Goal: Information Seeking & Learning: Check status

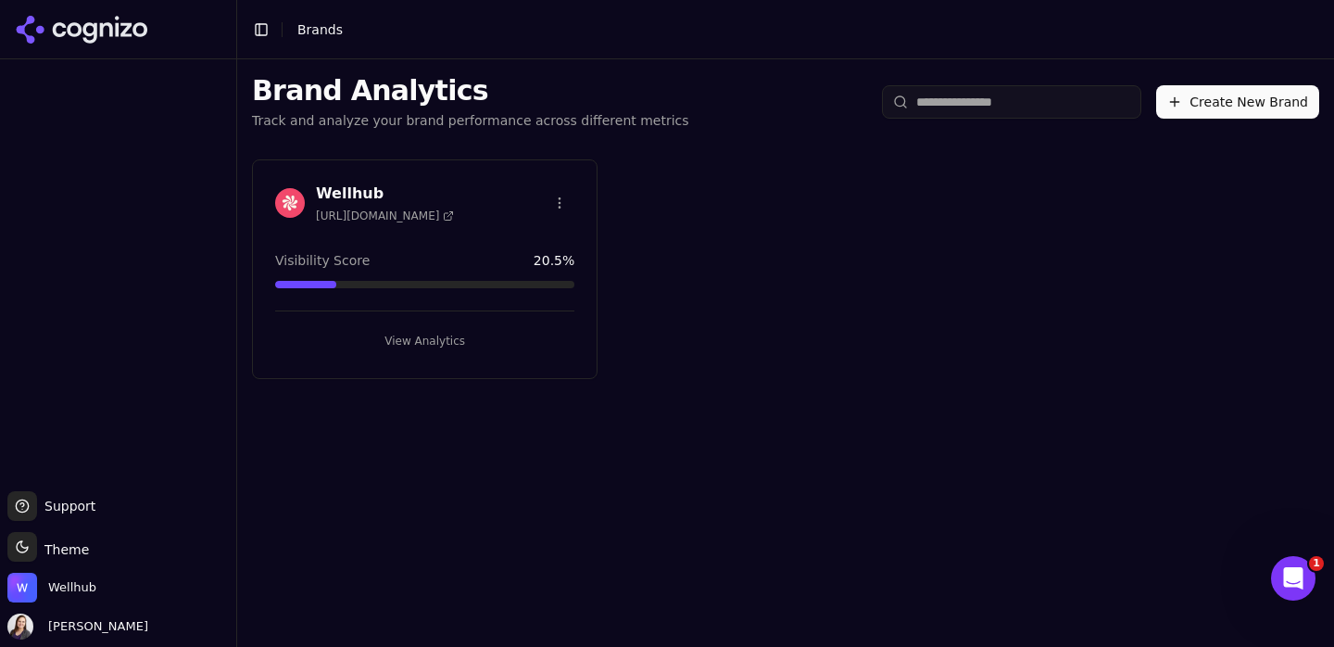
click at [431, 333] on button "View Analytics" at bounding box center [424, 341] width 299 height 30
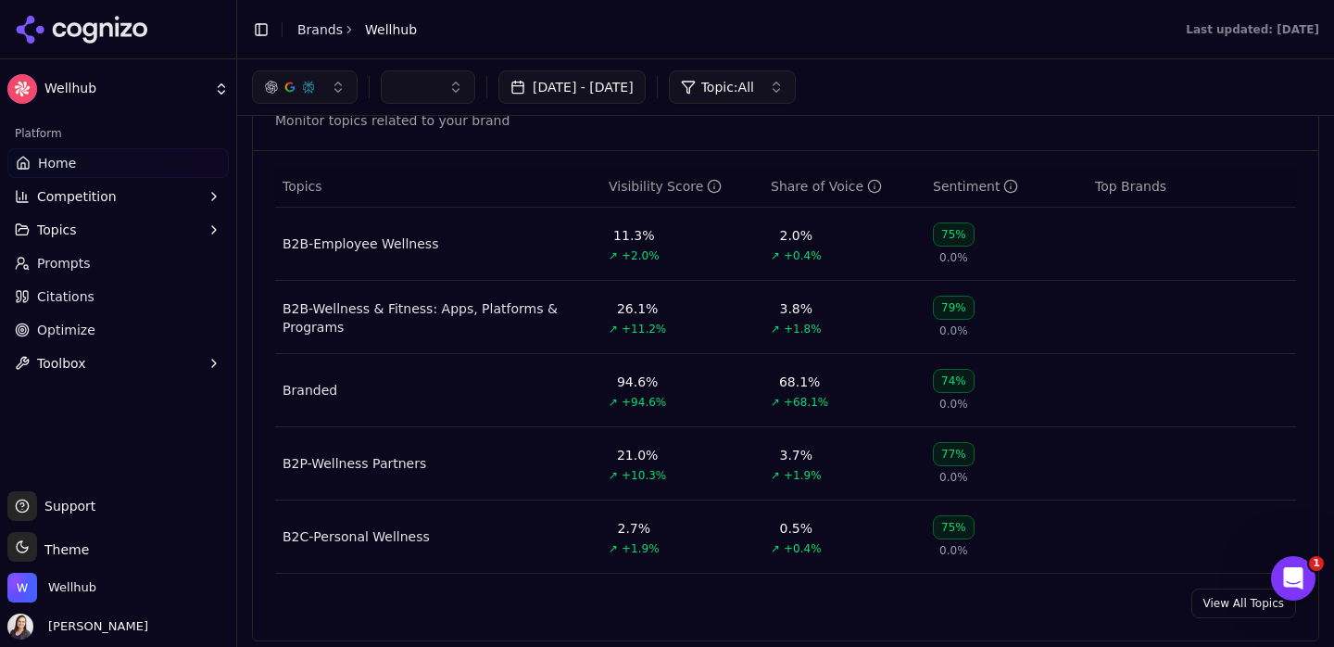
scroll to position [757, 0]
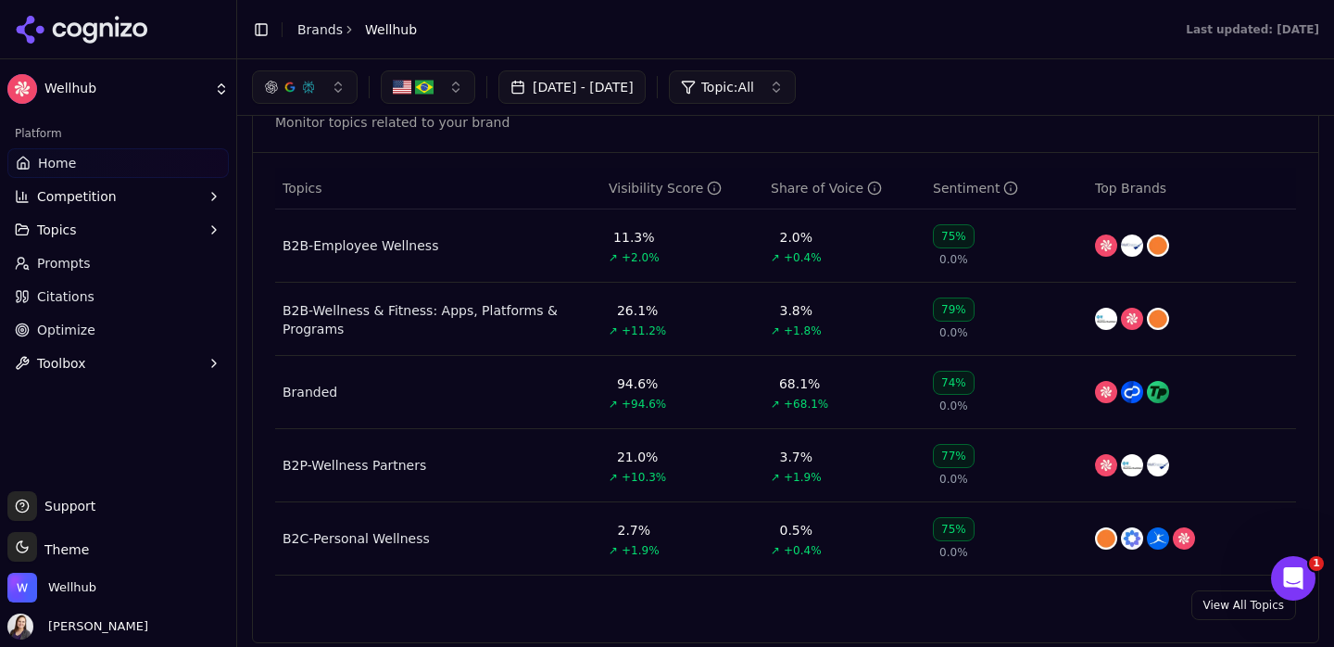
click at [1304, 599] on div "1" at bounding box center [1293, 578] width 44 height 44
click at [1300, 573] on icon "Open Intercom Messenger" at bounding box center [1294, 578] width 31 height 31
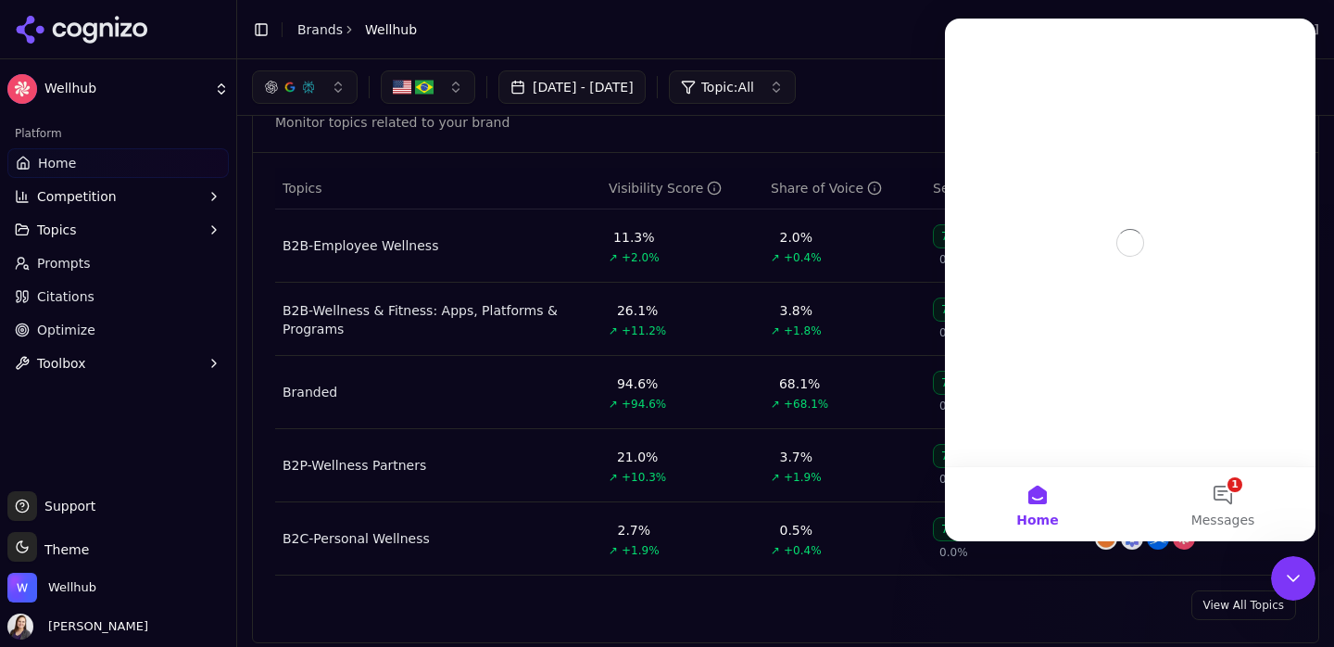
scroll to position [0, 0]
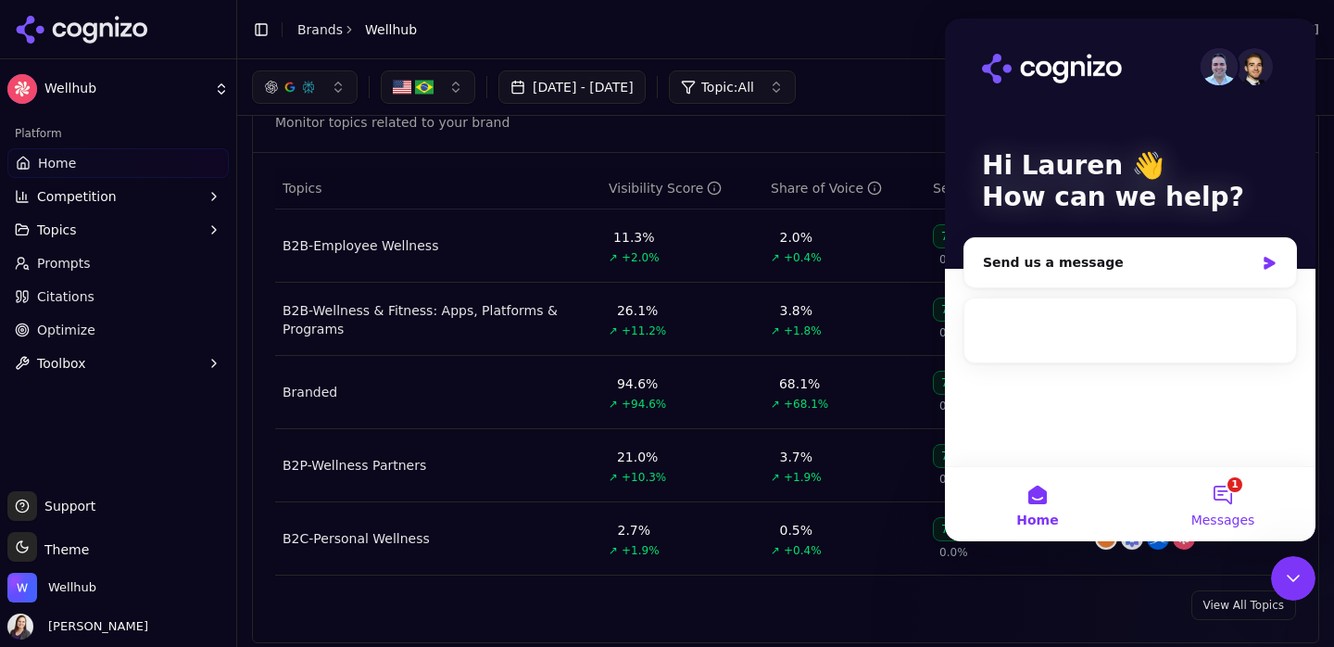
click at [1230, 490] on button "1 Messages" at bounding box center [1222, 504] width 185 height 74
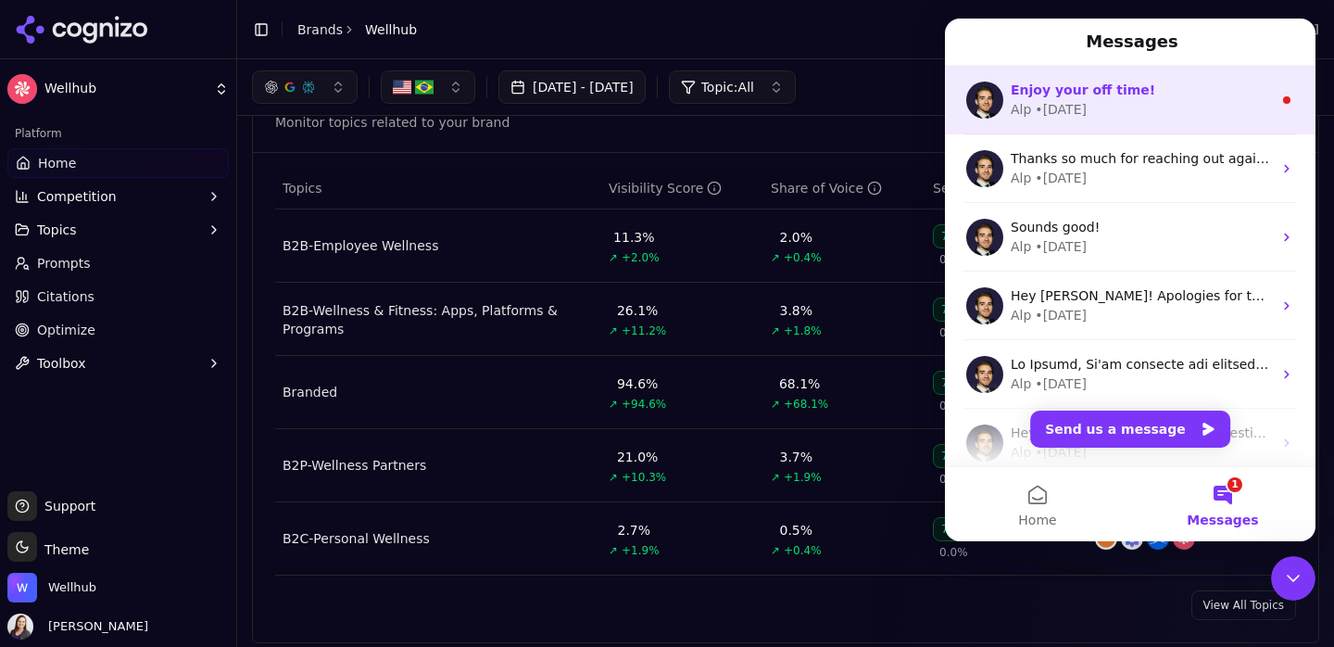
click at [1104, 82] on span "Enjoy your off time!" at bounding box center [1083, 89] width 145 height 15
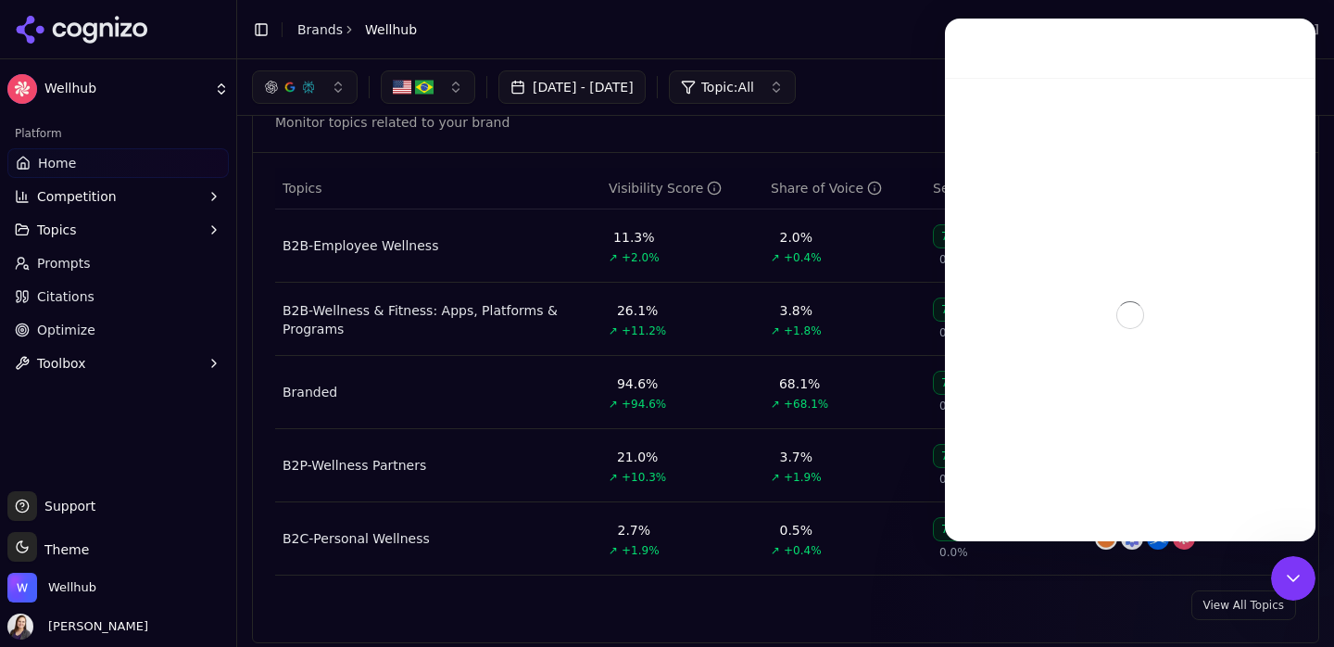
scroll to position [56, 0]
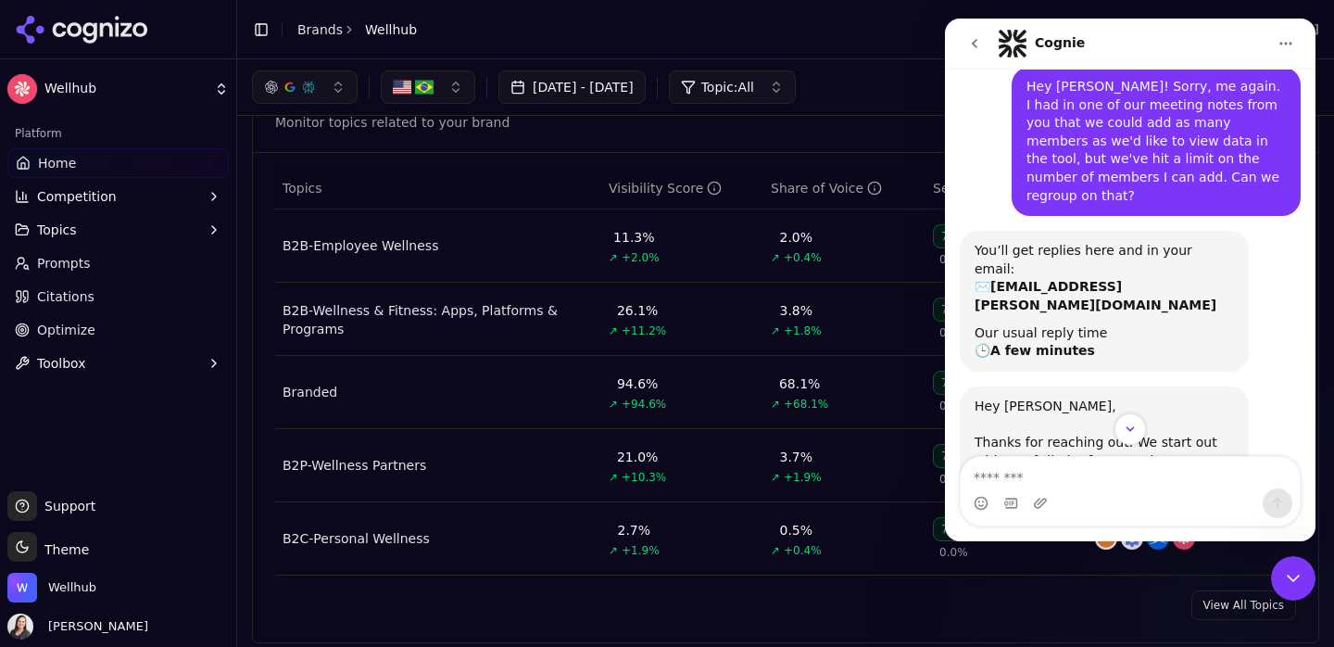
click at [1290, 586] on icon "Close Intercom Messenger" at bounding box center [1293, 578] width 22 height 22
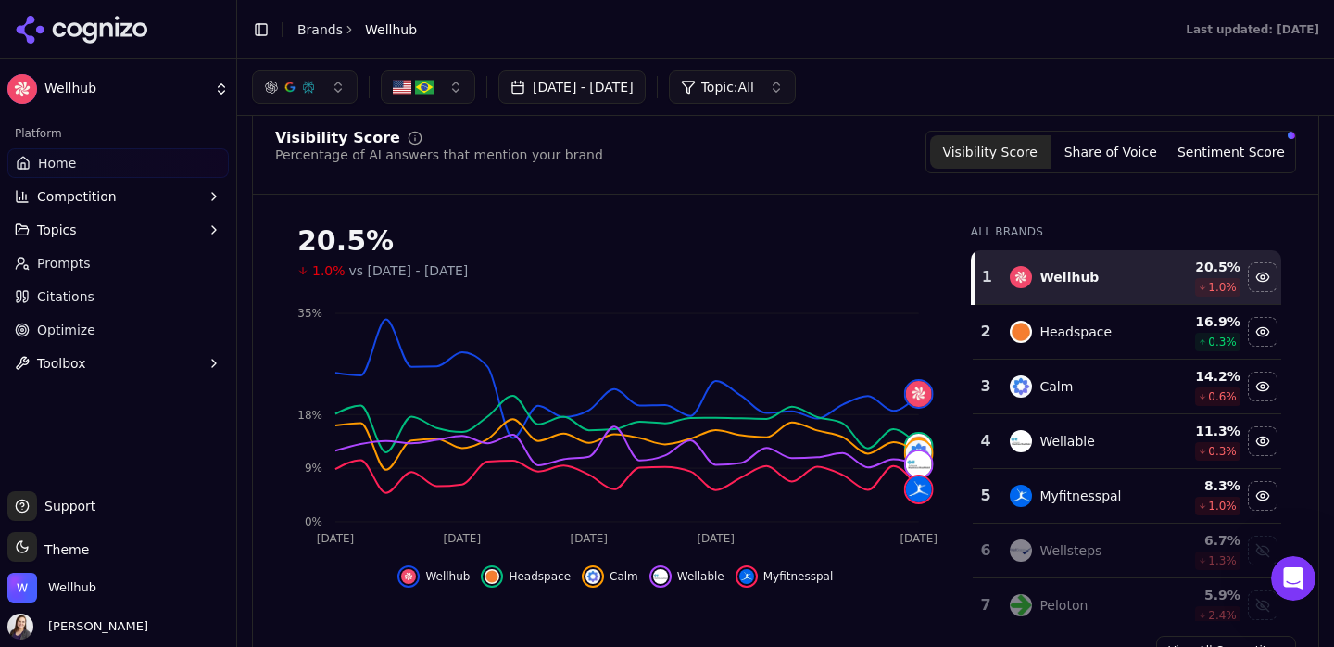
scroll to position [0, 0]
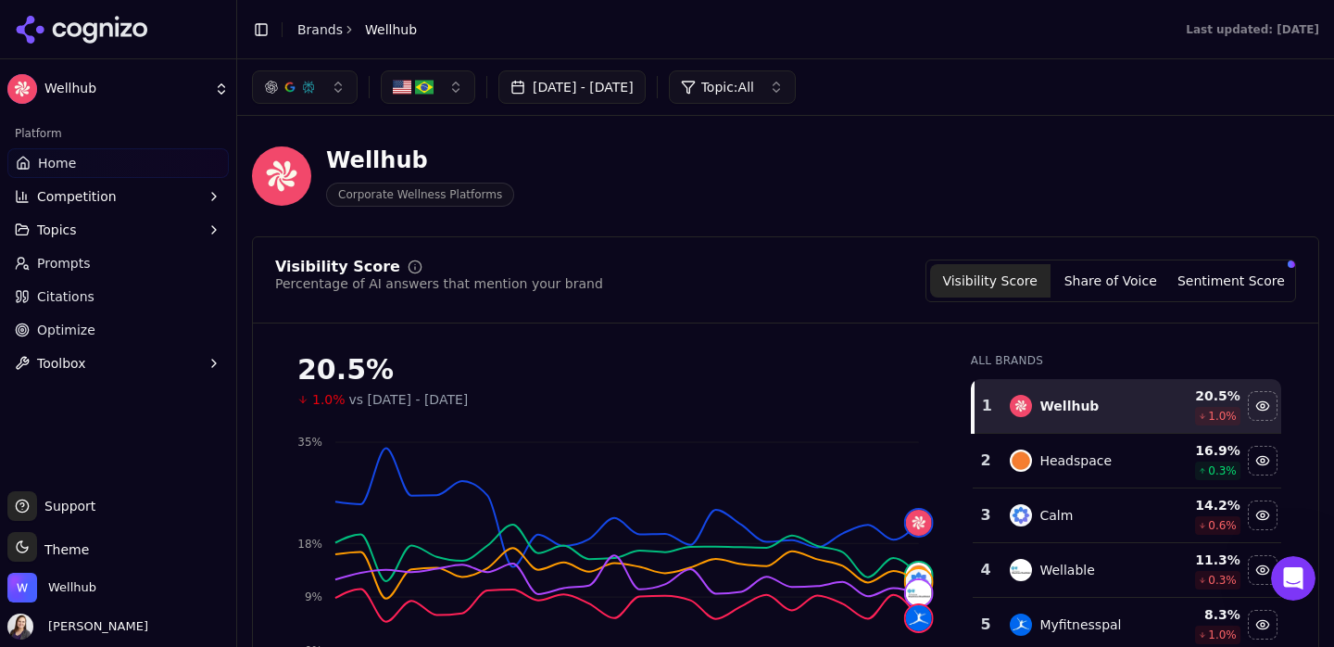
click at [412, 84] on div "button" at bounding box center [413, 87] width 41 height 19
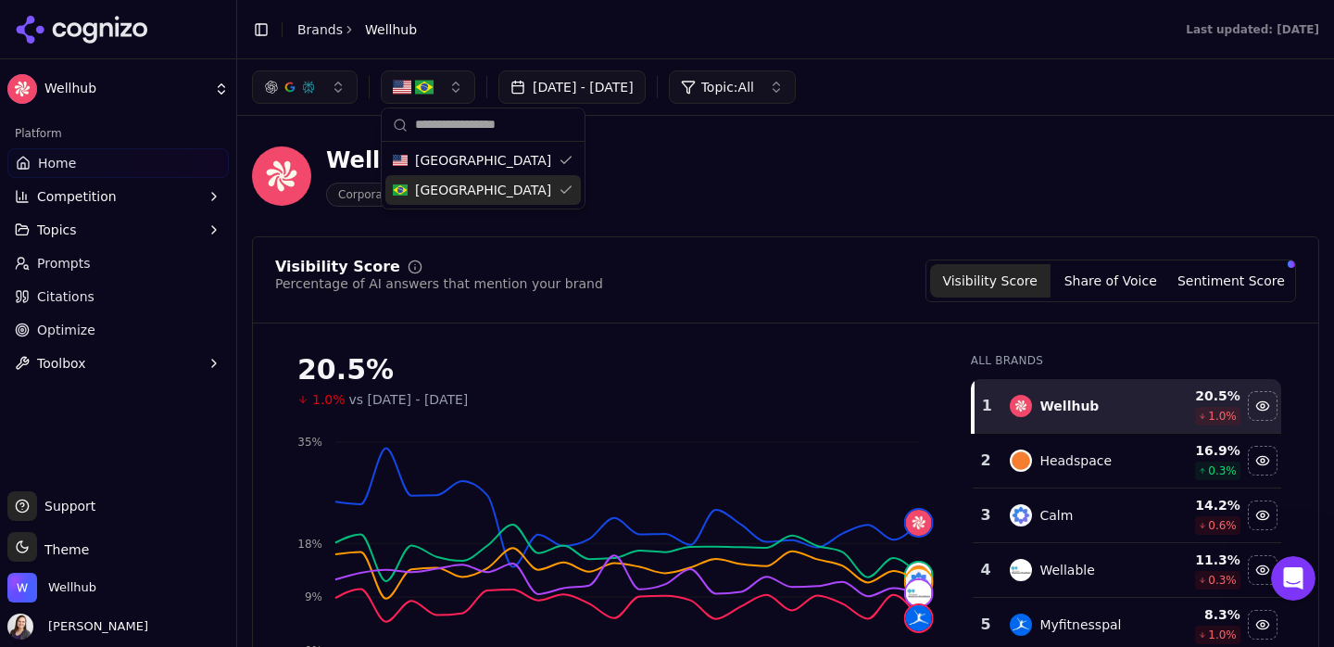
click at [434, 186] on span "[GEOGRAPHIC_DATA]" at bounding box center [483, 190] width 136 height 19
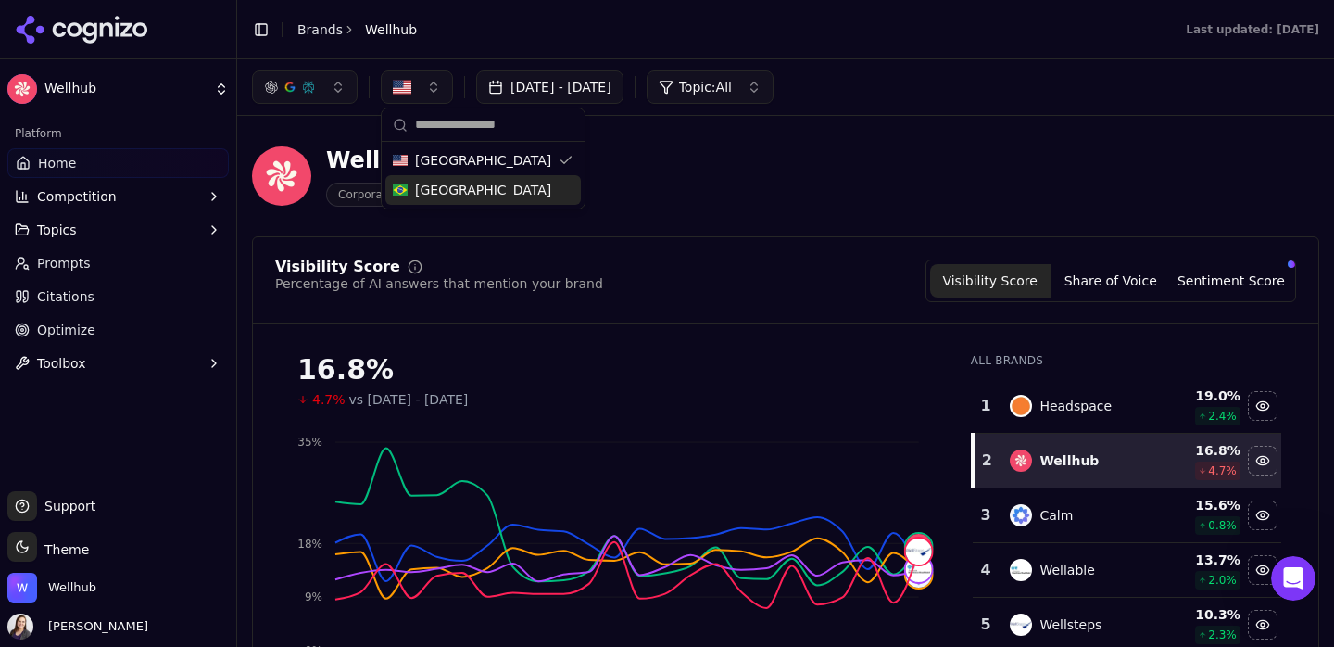
click at [614, 91] on button "[DATE] - [DATE]" at bounding box center [549, 86] width 147 height 33
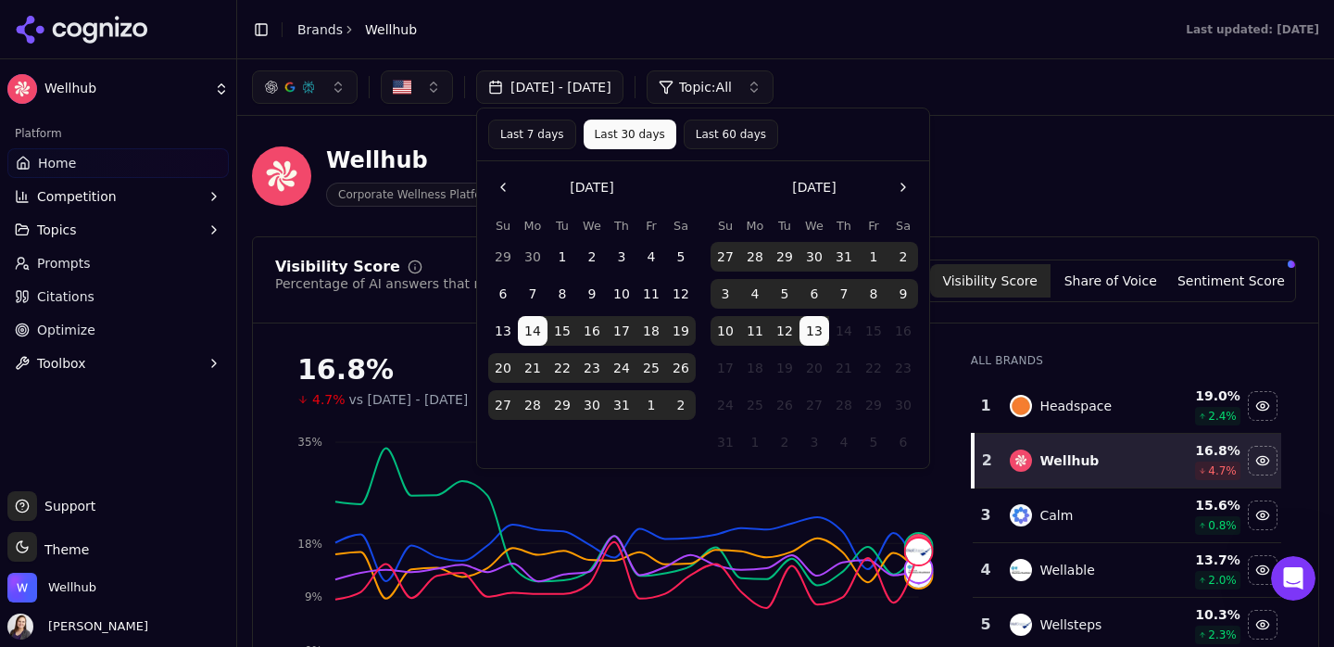
click at [540, 133] on button "Last 7 days" at bounding box center [532, 135] width 88 height 30
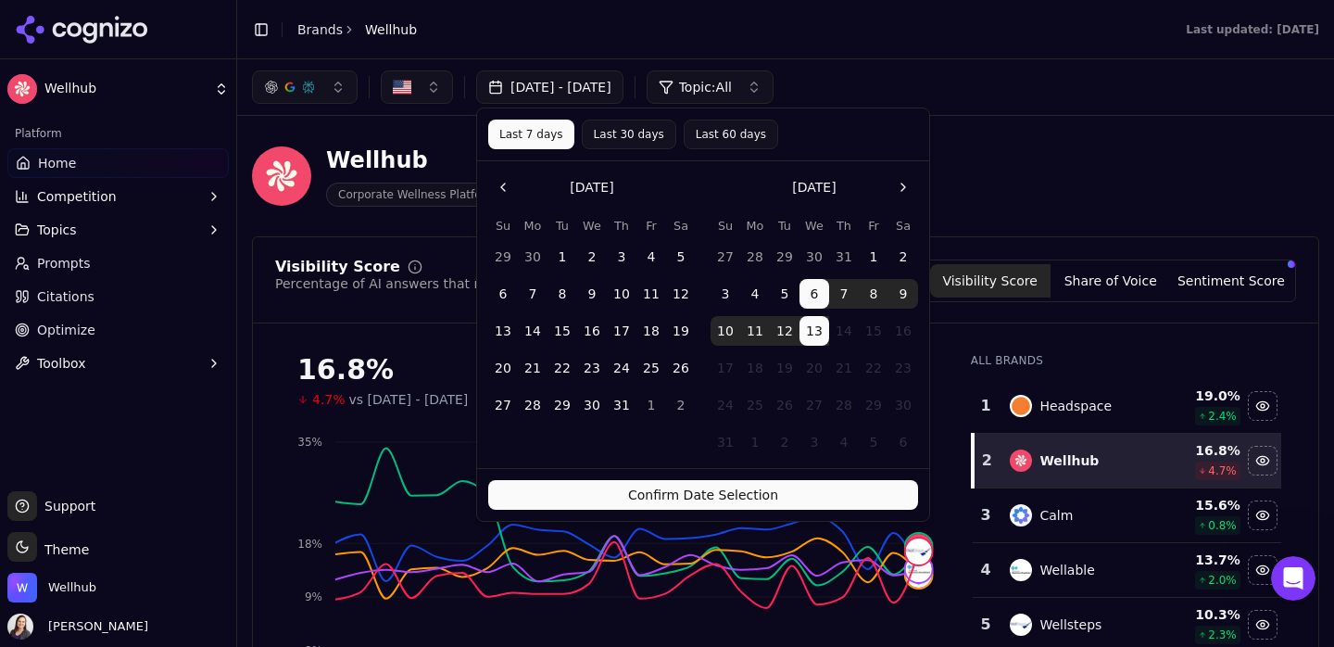
click at [624, 503] on button "Confirm Date Selection" at bounding box center [703, 495] width 430 height 30
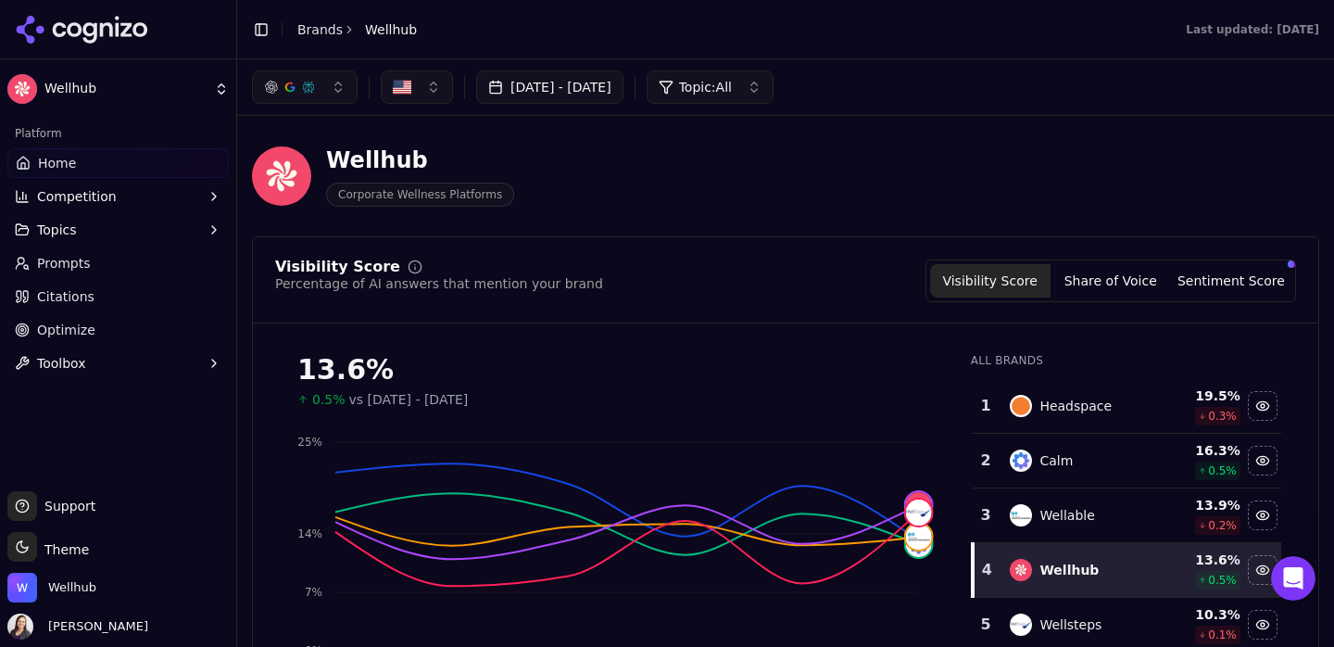
click at [1215, 271] on button "Sentiment Score" at bounding box center [1231, 280] width 120 height 33
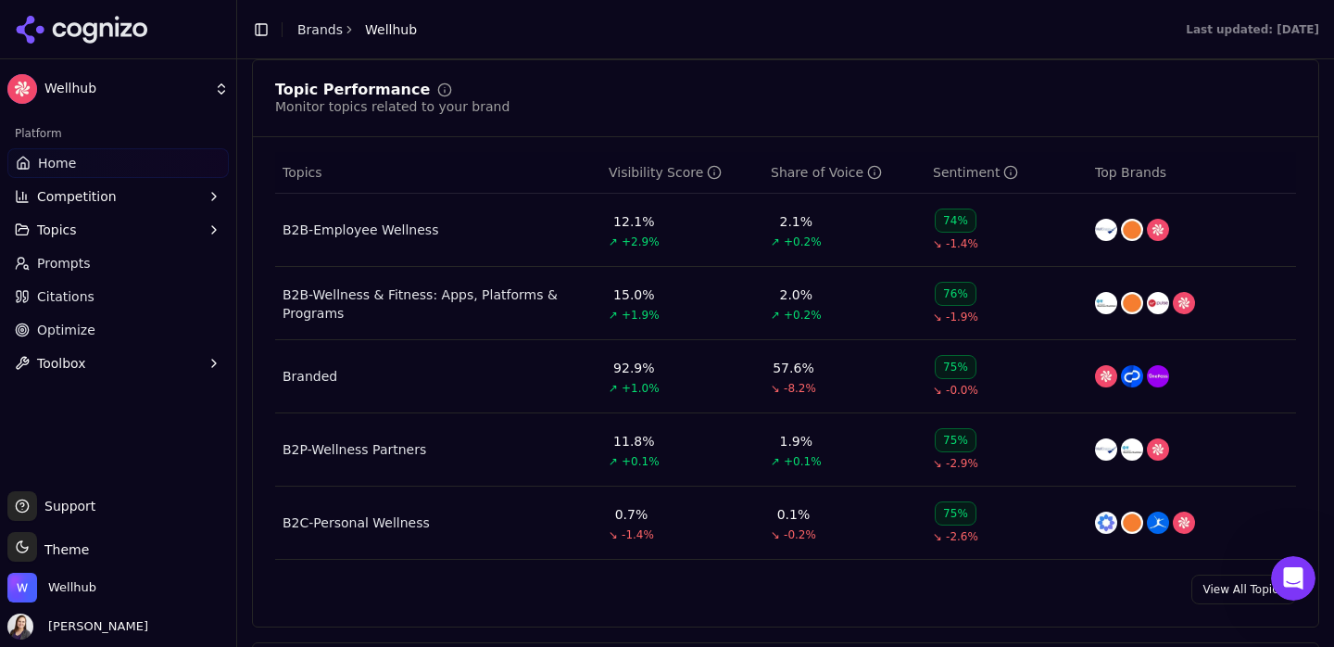
scroll to position [801, 0]
